Goal: Navigation & Orientation: Locate item on page

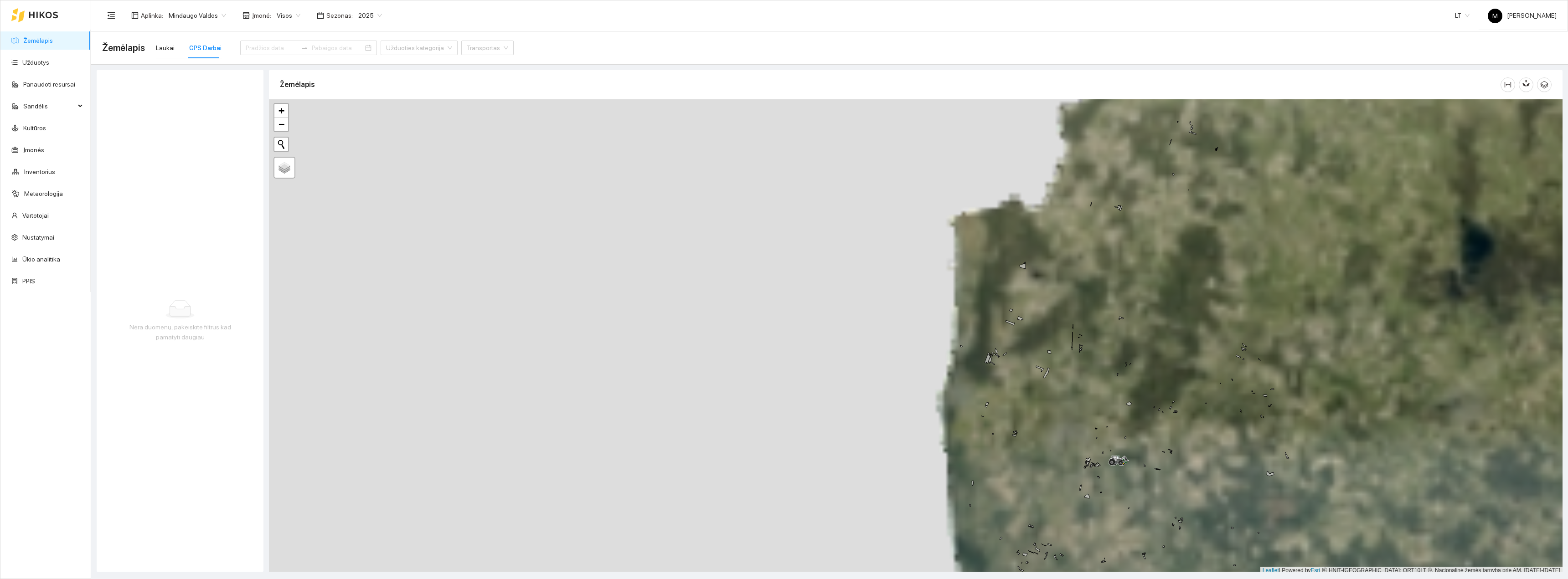
scroll to position [2, 0]
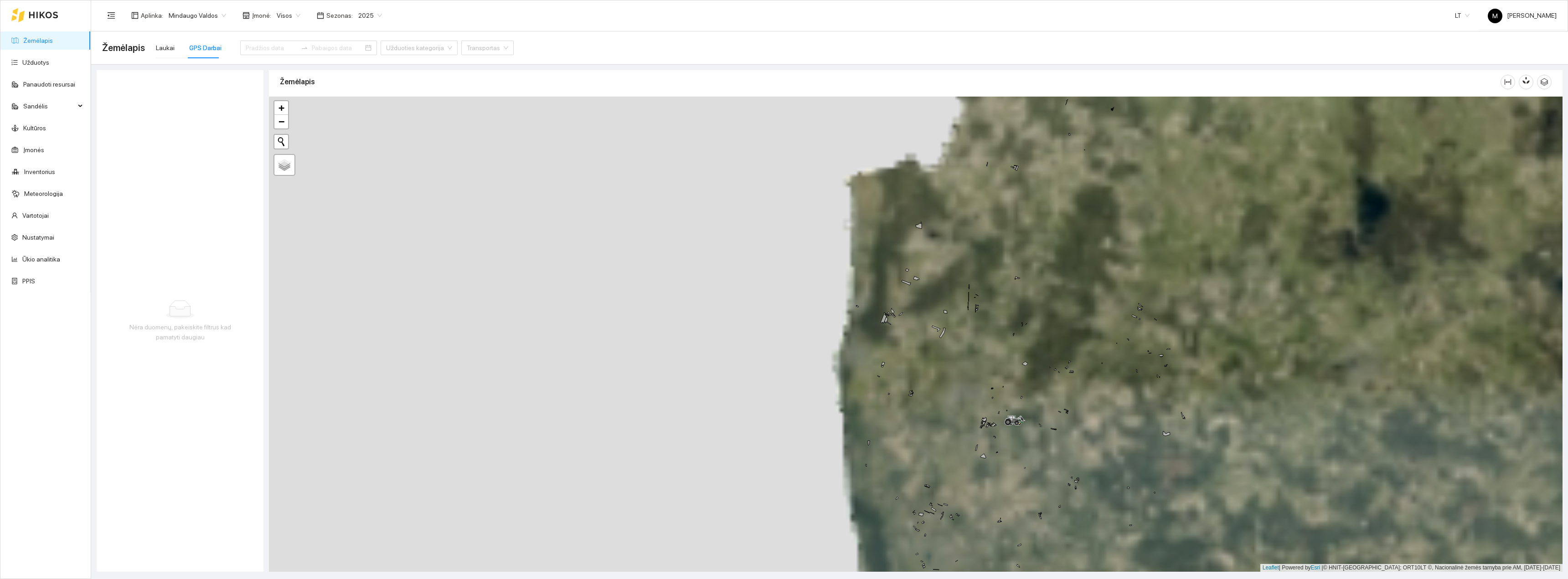
drag, startPoint x: 1141, startPoint y: 463, endPoint x: 1034, endPoint y: 424, distance: 113.9
click at [700, 316] on div "+ − Nieko nerasta. Bandykite dar kartą. Žemėlapis Palydovas Leaflet | Powered b…" at bounding box center [916, 335] width 1294 height 476
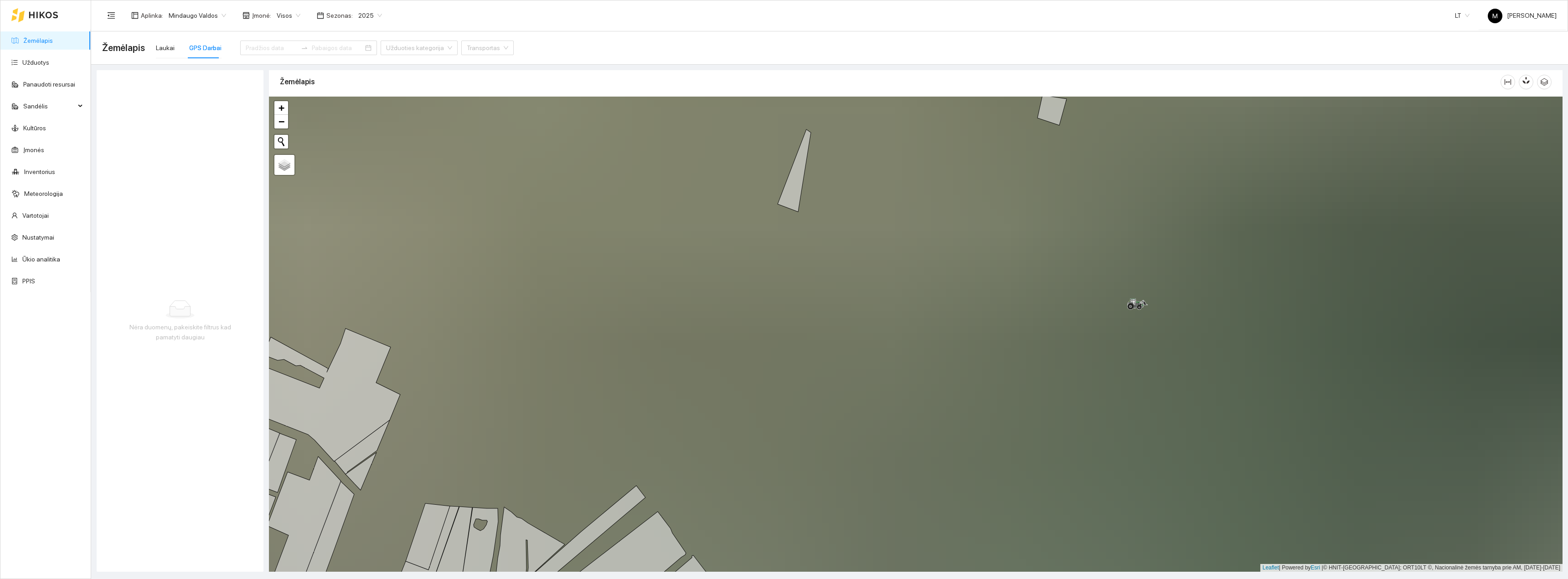
drag, startPoint x: 1118, startPoint y: 339, endPoint x: 1062, endPoint y: 390, distance: 75.7
click at [700, 316] on div "+ − Nieko nerasta. Bandykite dar kartą. Žemėlapis Palydovas Leaflet | Powered b…" at bounding box center [916, 335] width 1294 height 476
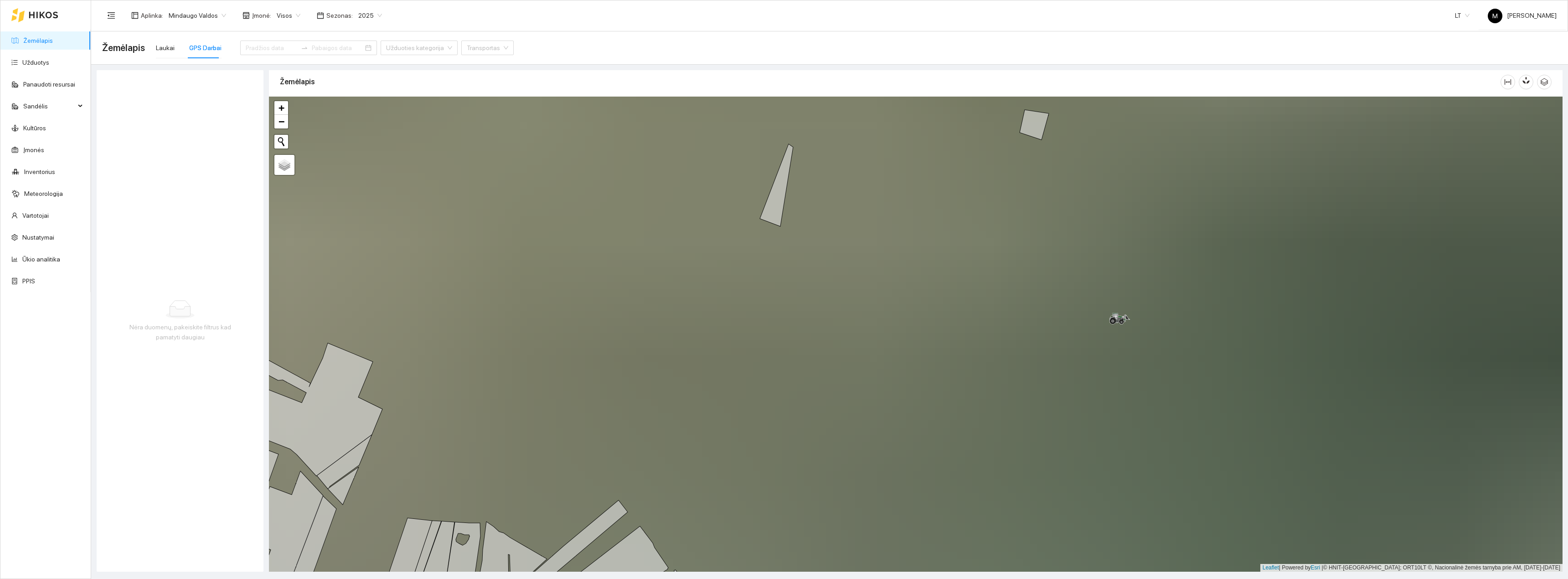
drag, startPoint x: 1065, startPoint y: 385, endPoint x: 1017, endPoint y: 407, distance: 52.8
click at [700, 316] on div "+ − Nieko nerasta. Bandykite dar kartą. Žemėlapis Palydovas Leaflet | Powered b…" at bounding box center [916, 335] width 1294 height 476
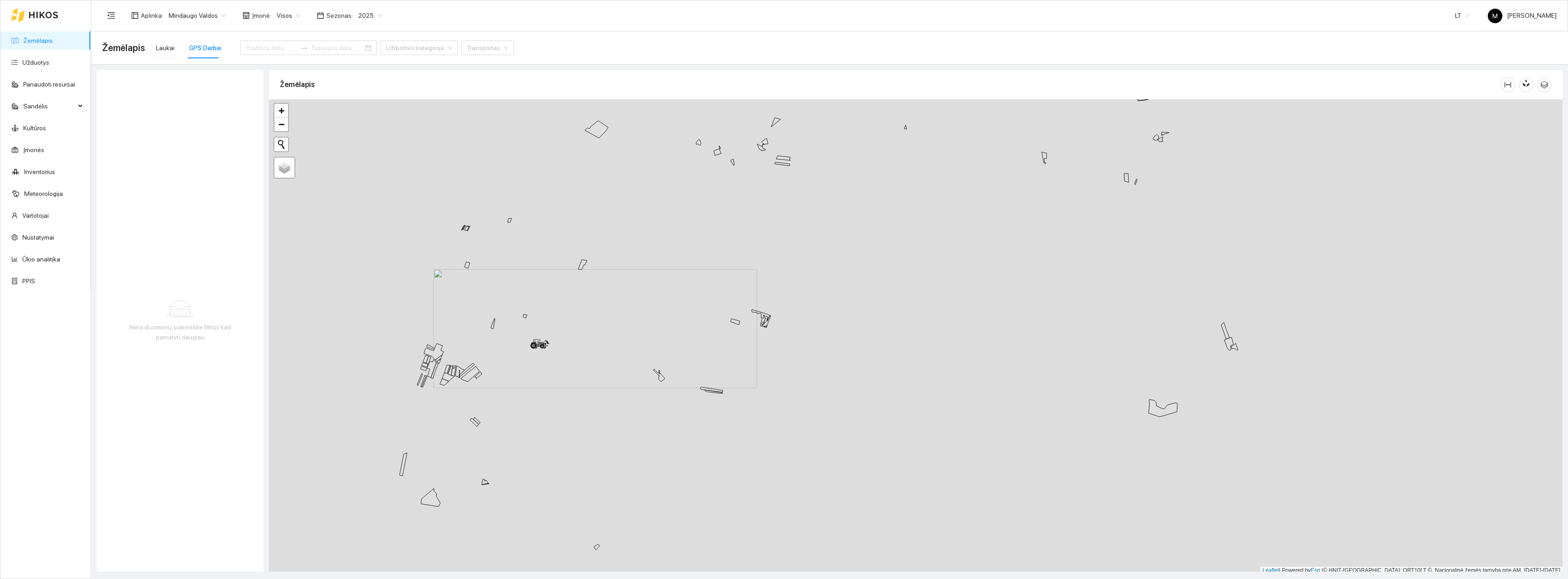
scroll to position [2, 0]
drag, startPoint x: 397, startPoint y: 383, endPoint x: 575, endPoint y: 321, distance: 188.5
click at [575, 321] on div "+ − Nieko nerasta. Bandykite dar kartą. Žemėlapis Palydovas Leaflet | Powered b…" at bounding box center [916, 335] width 1294 height 476
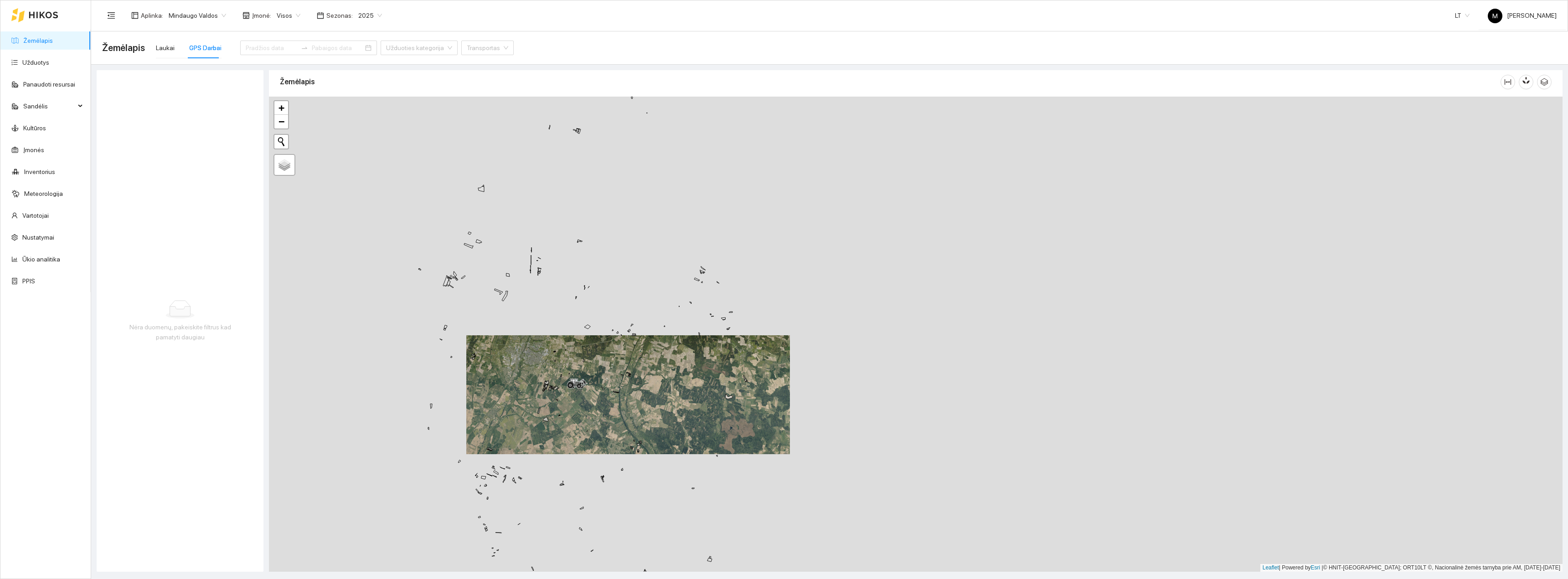
drag, startPoint x: 542, startPoint y: 449, endPoint x: 669, endPoint y: 342, distance: 166.1
click at [669, 342] on div "+ − Nieko nerasta. Bandykite dar kartą. Žemėlapis Palydovas Leaflet | Powered b…" at bounding box center [916, 335] width 1294 height 476
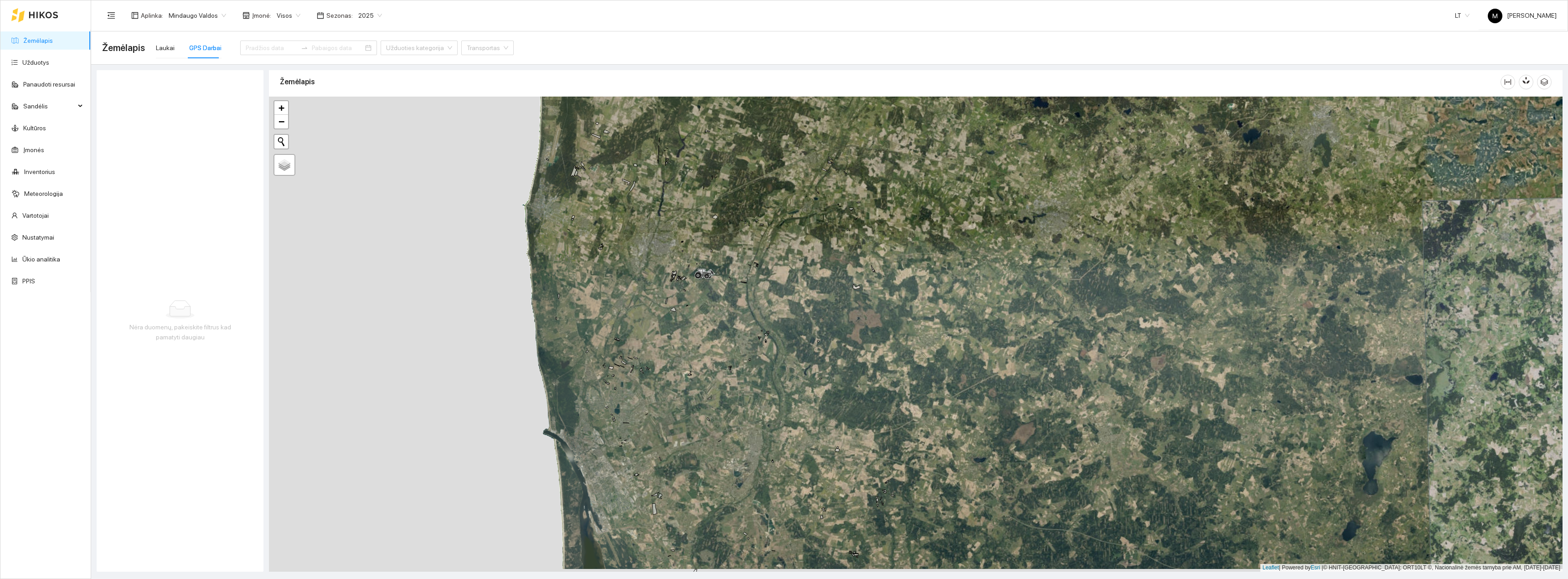
drag, startPoint x: 601, startPoint y: 472, endPoint x: 639, endPoint y: 410, distance: 72.7
click at [639, 411] on div "+ − Nieko nerasta. Bandykite dar kartą. Žemėlapis Palydovas Leaflet | Powered b…" at bounding box center [916, 335] width 1294 height 476
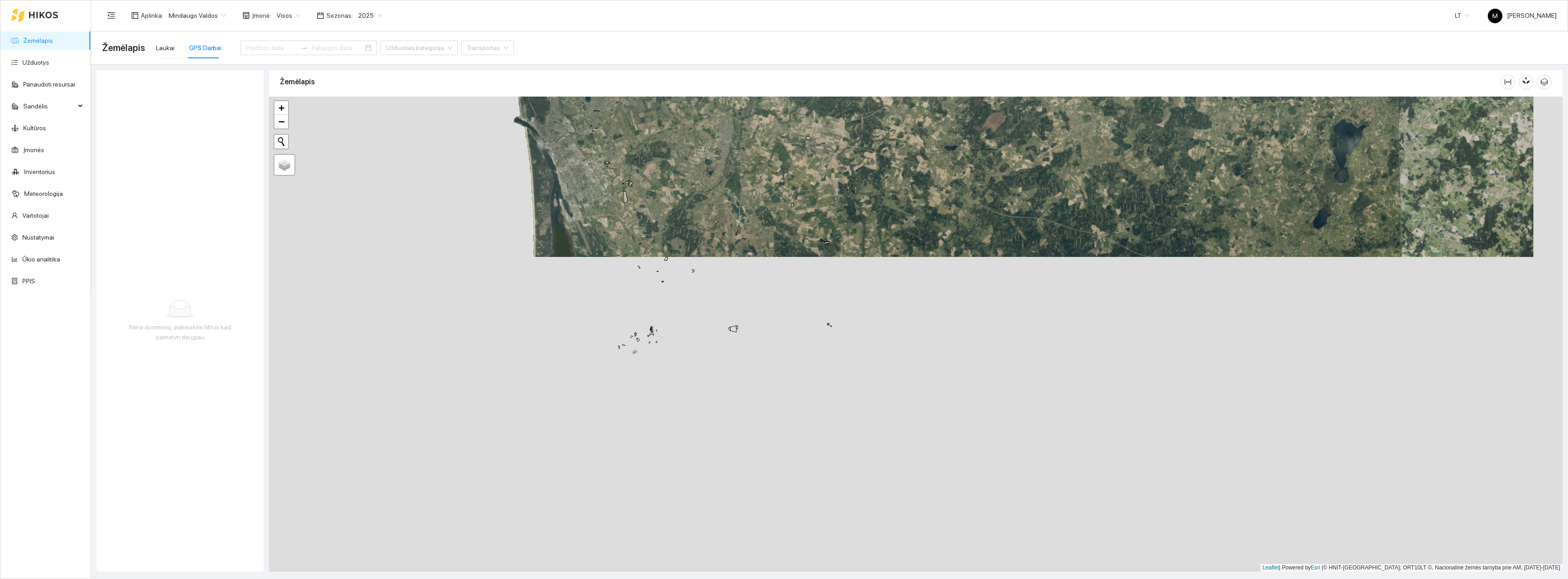
drag, startPoint x: 630, startPoint y: 494, endPoint x: 562, endPoint y: 240, distance: 262.9
click at [563, 241] on div "+ − Nieko nerasta. Bandykite dar kartą. Žemėlapis Palydovas Leaflet | Powered b…" at bounding box center [916, 335] width 1294 height 476
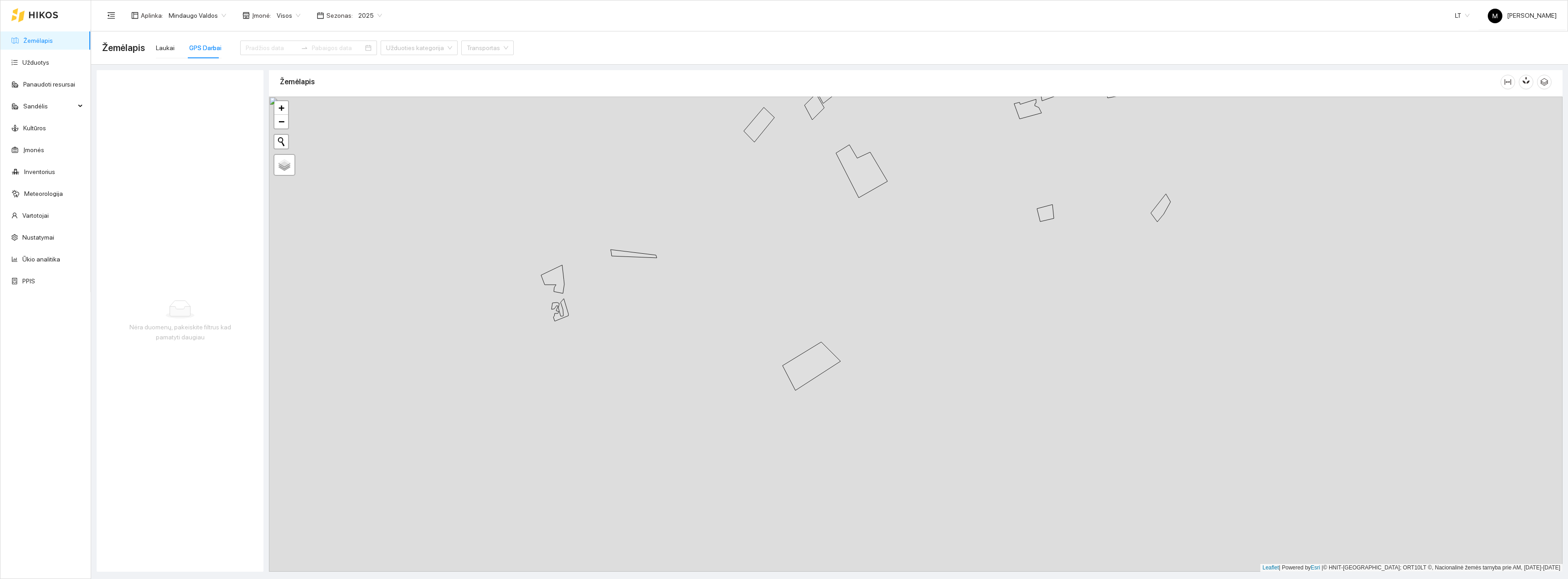
drag, startPoint x: 611, startPoint y: 419, endPoint x: 624, endPoint y: 298, distance: 121.7
click at [624, 298] on div "+ − Nieko nerasta. Bandykite dar kartą. Žemėlapis Palydovas Leaflet | Powered b…" at bounding box center [916, 335] width 1294 height 476
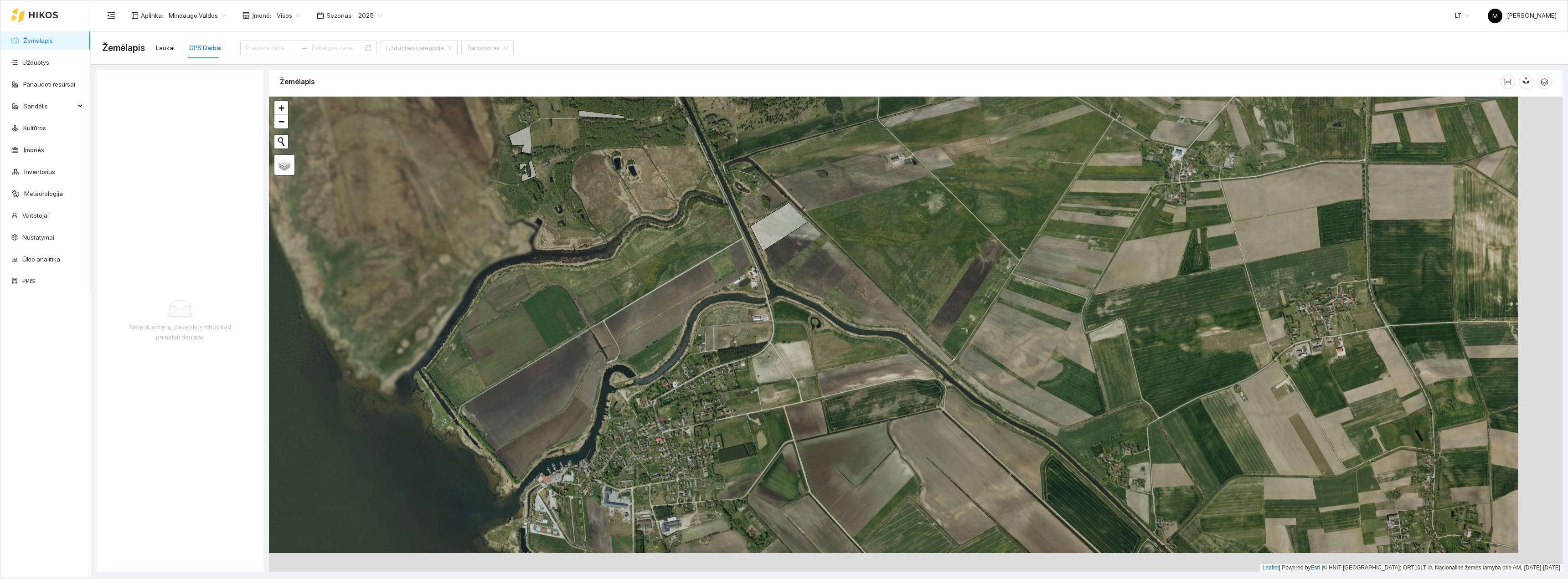
drag, startPoint x: 771, startPoint y: 383, endPoint x: 690, endPoint y: 335, distance: 94.2
click at [696, 349] on div "+ − Nieko nerasta. Bandykite dar kartą. Žemėlapis Palydovas Leaflet | Powered b…" at bounding box center [916, 335] width 1294 height 476
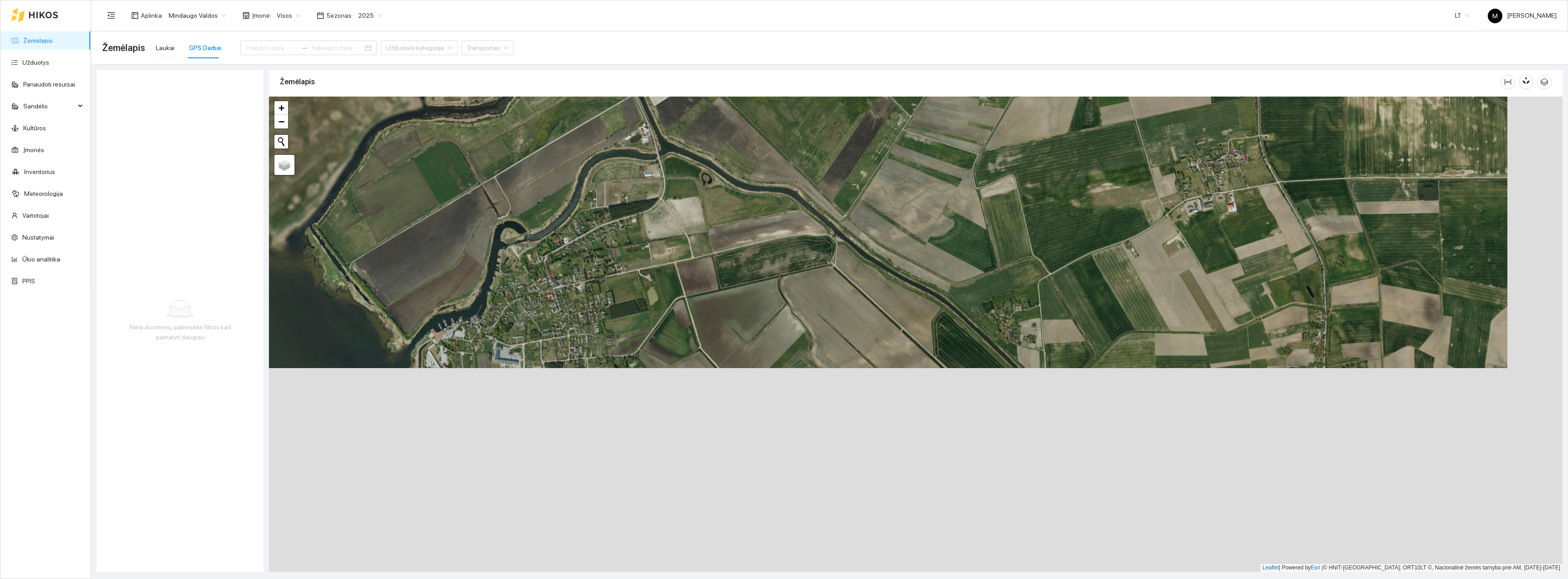
drag, startPoint x: 658, startPoint y: 425, endPoint x: 578, endPoint y: 140, distance: 296.0
click at [578, 162] on div "+ − Nieko nerasta. Bandykite dar kartą. Žemėlapis Palydovas Leaflet | Powered b…" at bounding box center [916, 335] width 1294 height 476
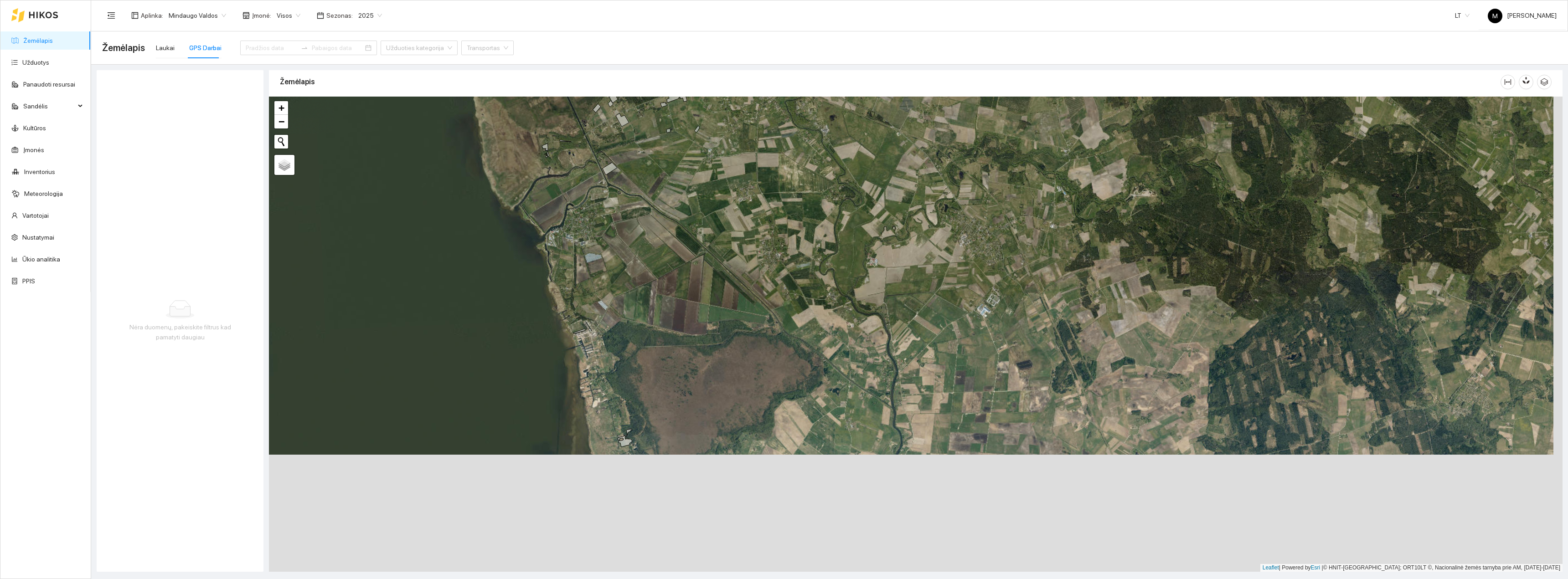
drag, startPoint x: 653, startPoint y: 501, endPoint x: 636, endPoint y: 334, distance: 167.9
click at [636, 334] on div "+ − Nieko nerasta. Bandykite dar kartą. Žemėlapis Palydovas Leaflet | Powered b…" at bounding box center [916, 335] width 1294 height 476
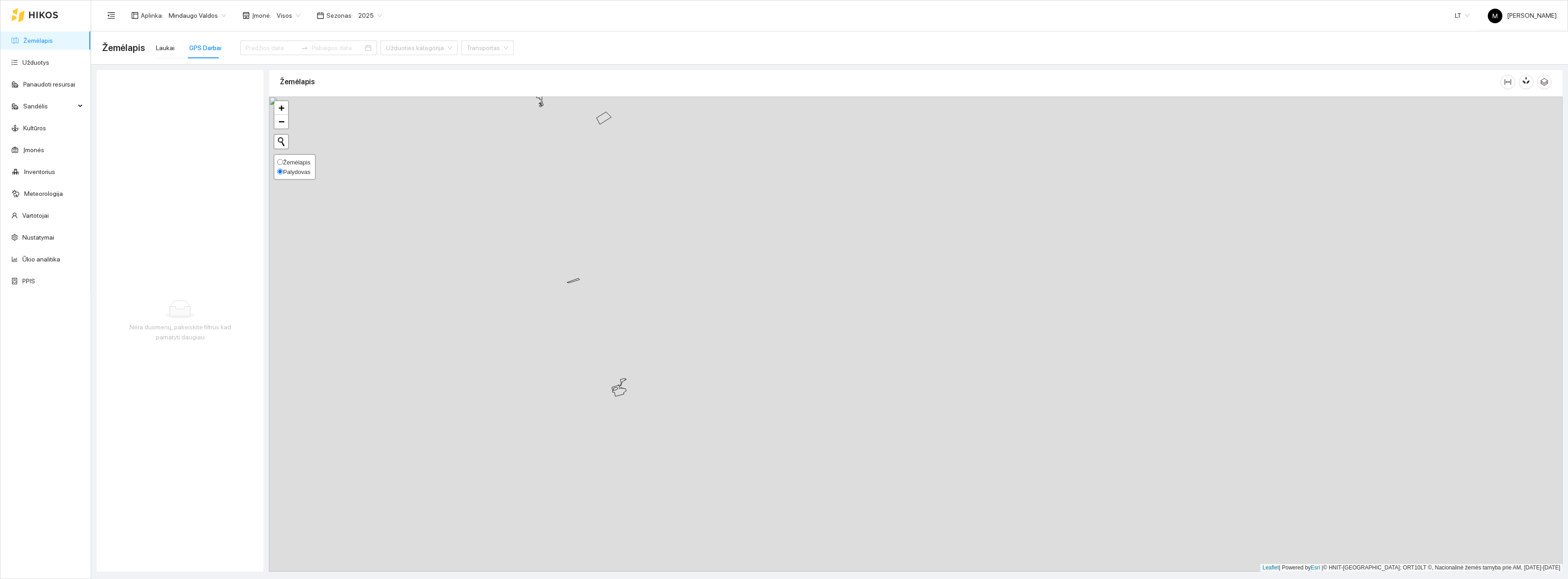
click at [278, 164] on input "Žemėlapis" at bounding box center [280, 162] width 6 height 6
radio input "true"
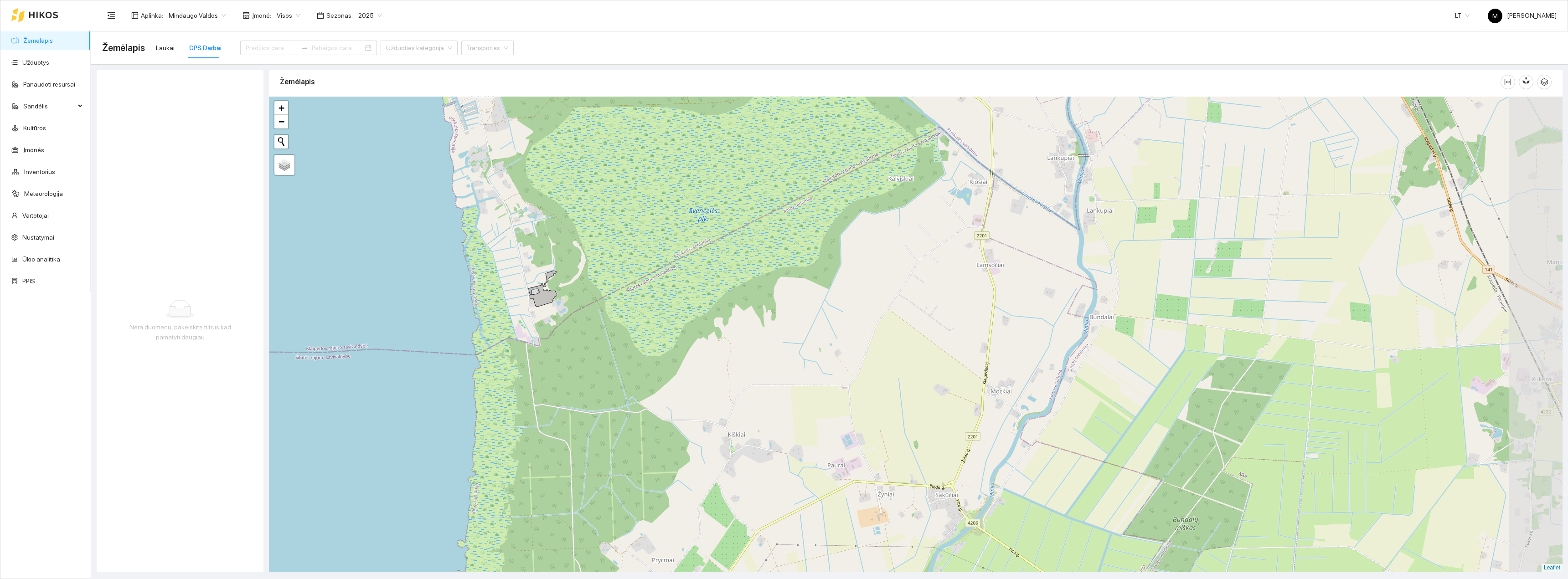
drag, startPoint x: 638, startPoint y: 455, endPoint x: 520, endPoint y: 368, distance: 146.6
click at [520, 369] on div "+ − Nieko nerasta. Bandykite dar kartą. Žemėlapis Palydovas Leaflet" at bounding box center [916, 335] width 1294 height 476
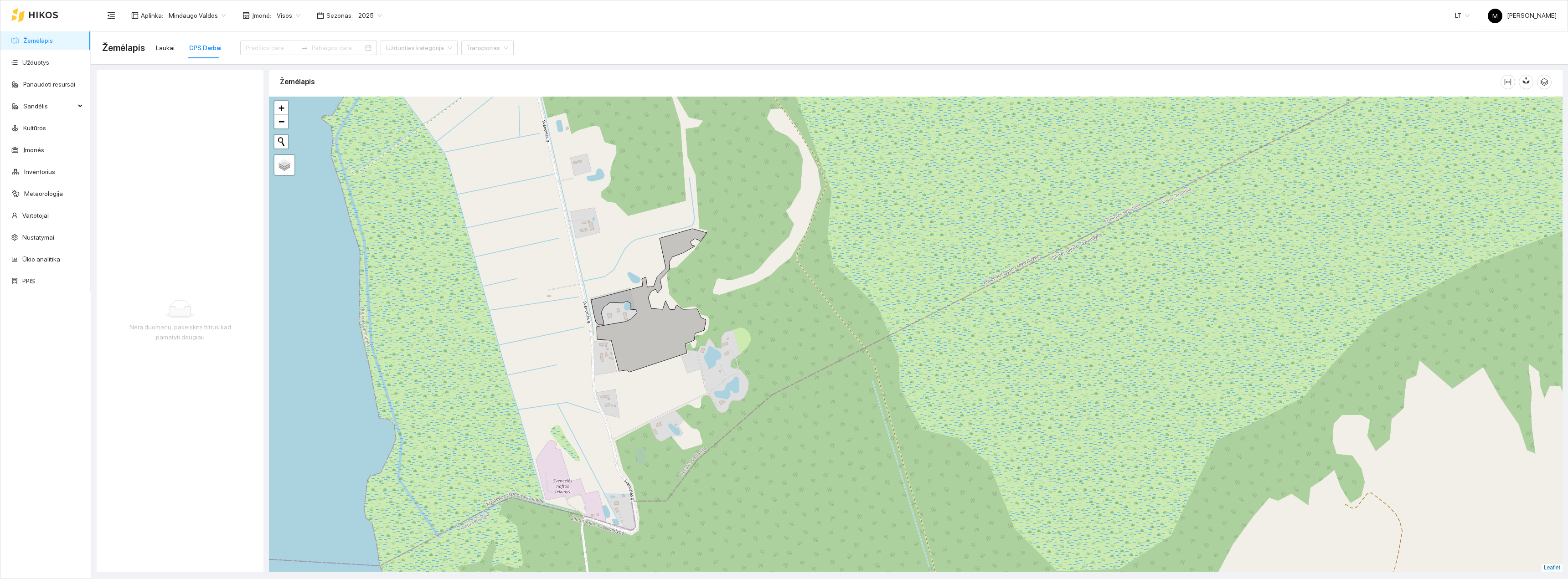
drag, startPoint x: 500, startPoint y: 321, endPoint x: 562, endPoint y: 445, distance: 138.6
click at [562, 445] on div "+ − Nieko nerasta. Bandykite dar kartą. Žemėlapis Palydovas Leaflet" at bounding box center [916, 335] width 1294 height 476
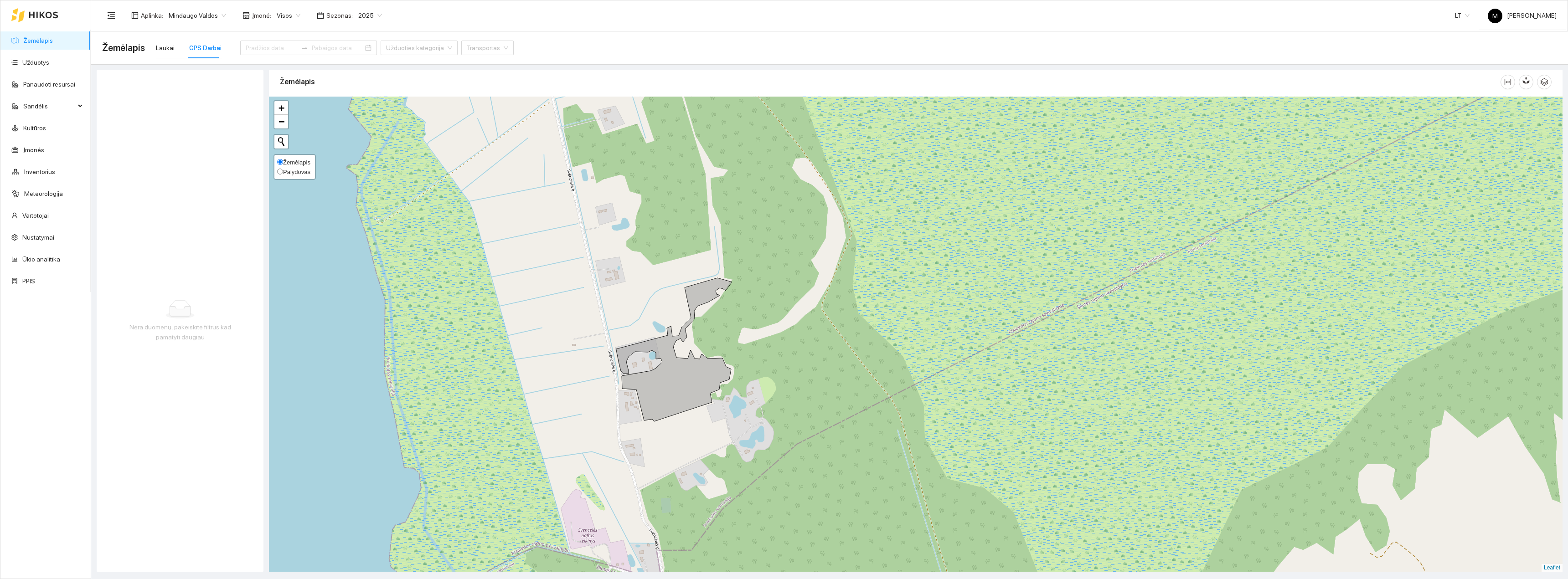
click at [281, 168] on label "Palydovas" at bounding box center [294, 173] width 33 height 10
click at [281, 168] on input "Palydovas" at bounding box center [280, 171] width 6 height 6
radio input "true"
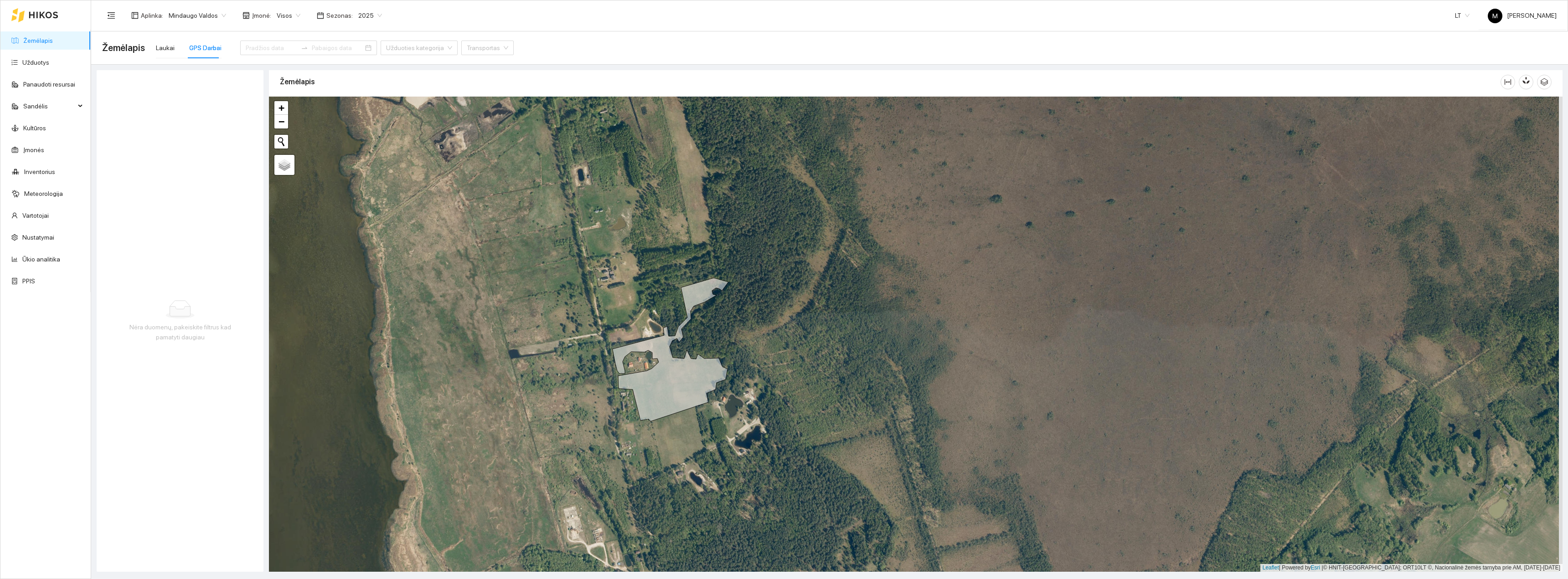
drag, startPoint x: 587, startPoint y: 496, endPoint x: 523, endPoint y: 376, distance: 136.0
click at [523, 376] on div "+ − Nieko nerasta. Bandykite dar kartą. Žemėlapis Palydovas Leaflet | Powered b…" at bounding box center [916, 335] width 1294 height 476
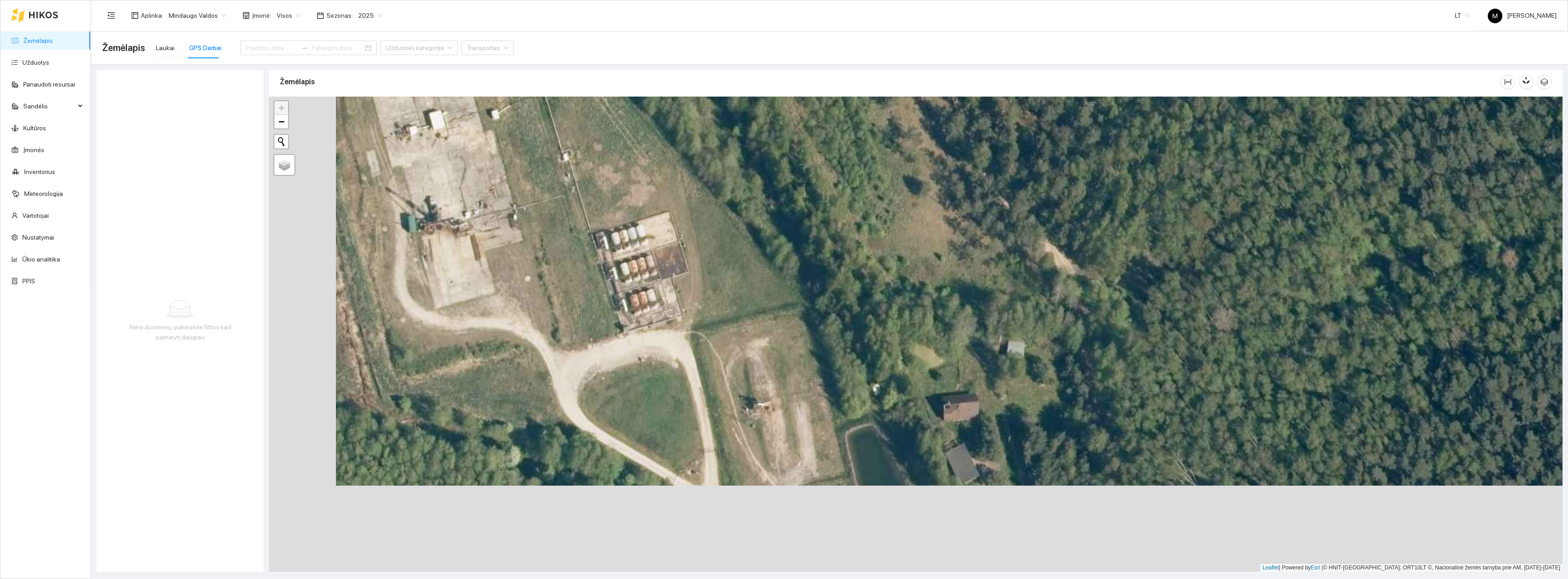
drag, startPoint x: 535, startPoint y: 428, endPoint x: 601, endPoint y: 342, distance: 108.4
click at [601, 342] on div "+ − Nieko nerasta. Bandykite dar kartą. Žemėlapis Palydovas Leaflet | Powered b…" at bounding box center [916, 335] width 1294 height 476
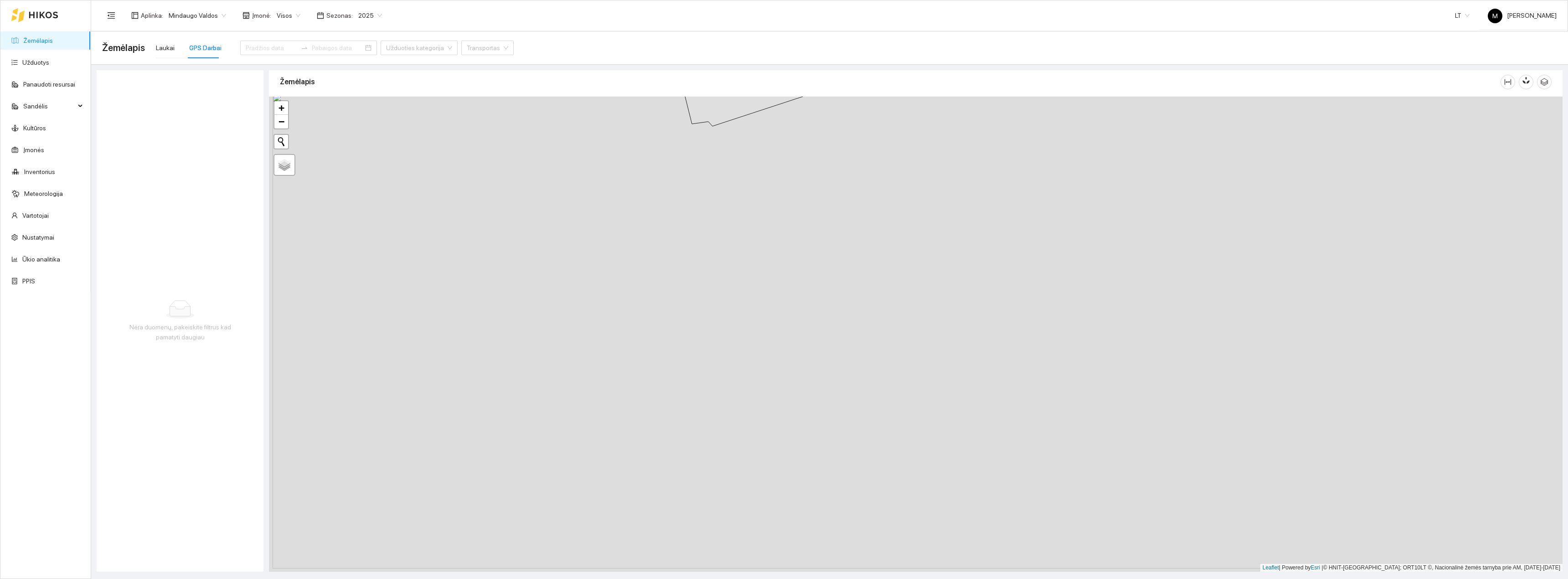
drag, startPoint x: 499, startPoint y: 401, endPoint x: 608, endPoint y: 366, distance: 114.5
click at [606, 369] on div "+ − Nieko nerasta. Bandykite dar kartą. Žemėlapis Palydovas Leaflet | Powered b…" at bounding box center [916, 335] width 1294 height 476
drag, startPoint x: 751, startPoint y: 253, endPoint x: 682, endPoint y: 407, distance: 168.8
click at [686, 404] on div "+ − Nieko nerasta. Bandykite dar kartą. Žemėlapis Palydovas Leaflet | Powered b…" at bounding box center [916, 335] width 1294 height 476
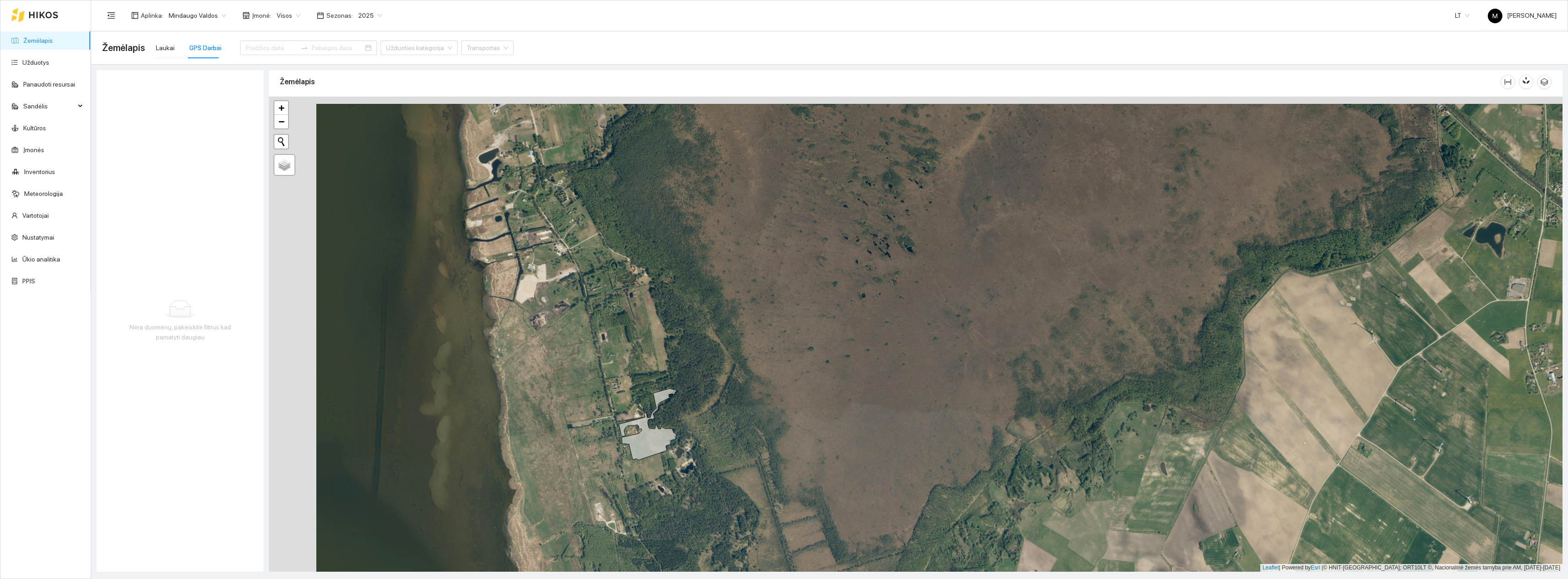
drag, startPoint x: 510, startPoint y: 375, endPoint x: 688, endPoint y: 396, distance: 179.2
click at [688, 396] on div "+ − Nieko nerasta. Bandykite dar kartą. Žemėlapis Palydovas Leaflet | Powered b…" at bounding box center [916, 335] width 1294 height 476
